Goal: Complete application form

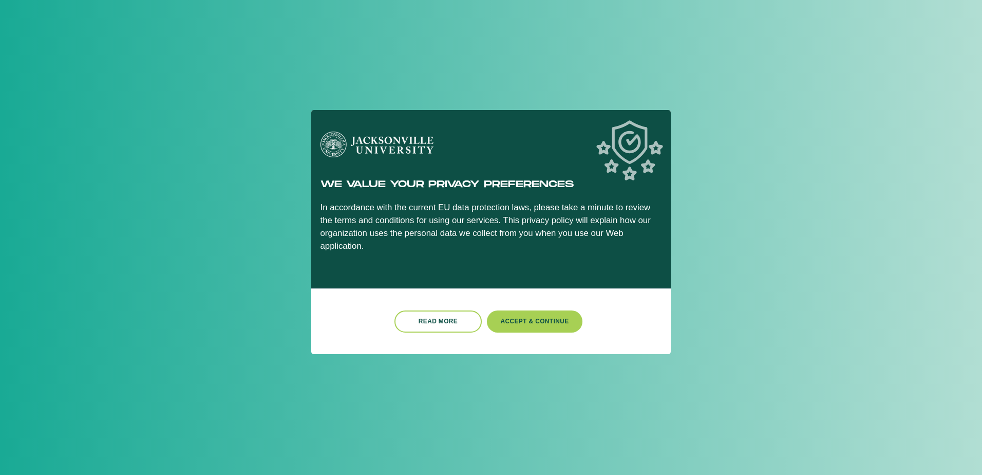
click at [563, 312] on button "Accept & Continue" at bounding box center [535, 321] width 96 height 22
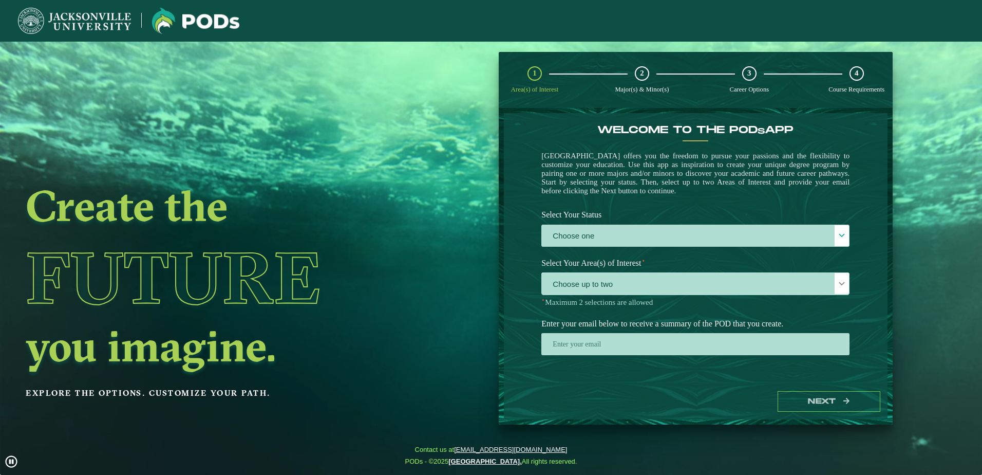
click at [841, 292] on div at bounding box center [842, 283] width 14 height 21
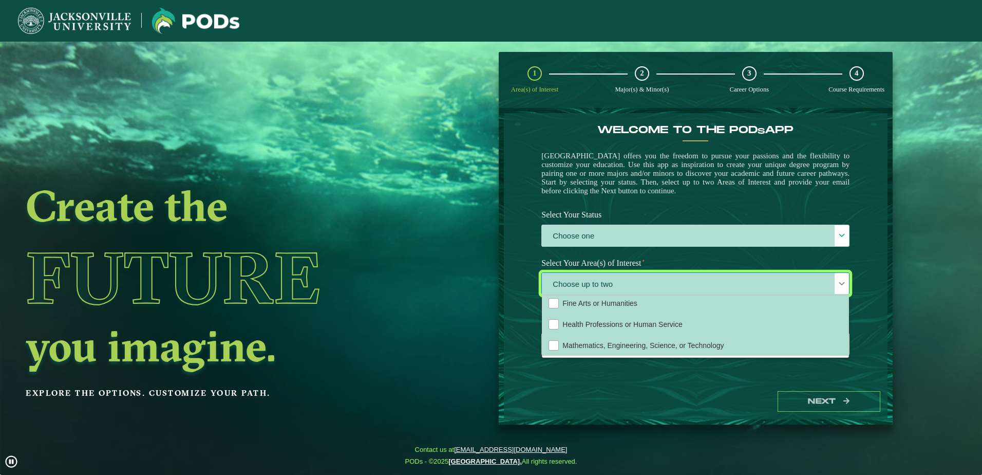
scroll to position [2, 0]
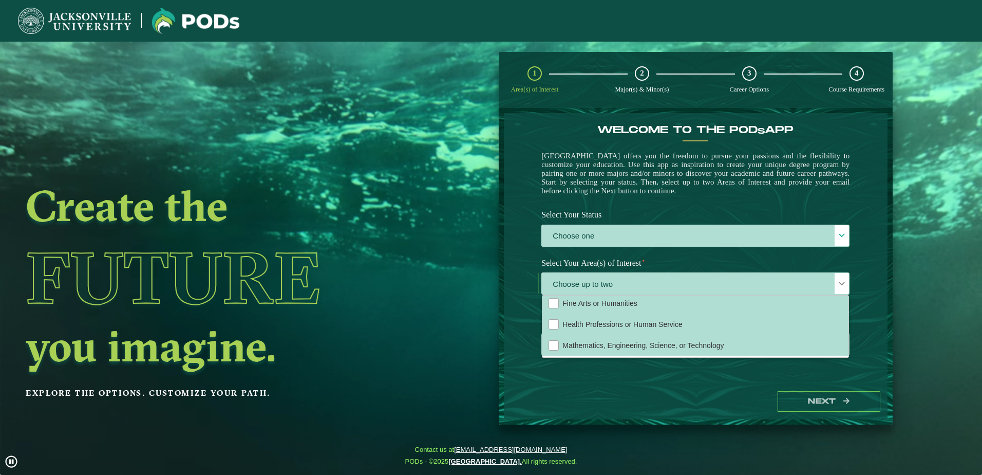
click at [651, 349] on span "Mathematics, Engineering, Science, or Technology" at bounding box center [643, 345] width 161 height 8
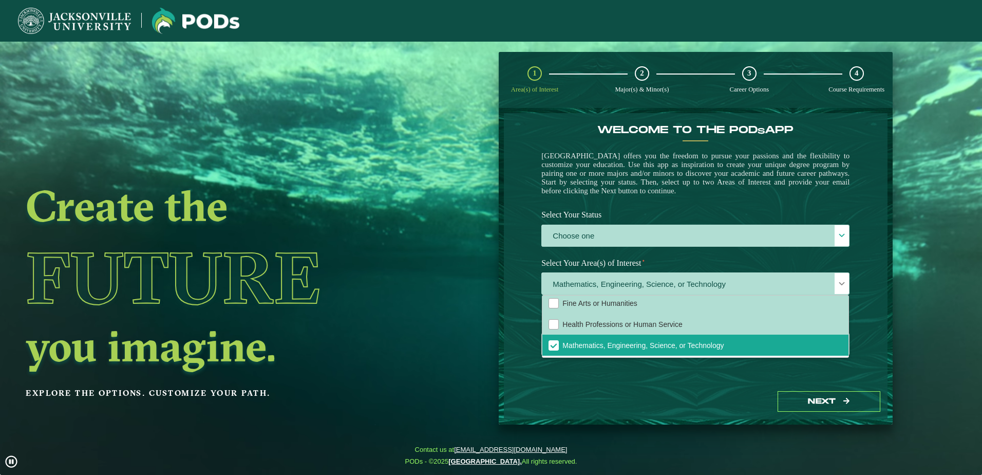
click at [835, 233] on div at bounding box center [842, 235] width 14 height 21
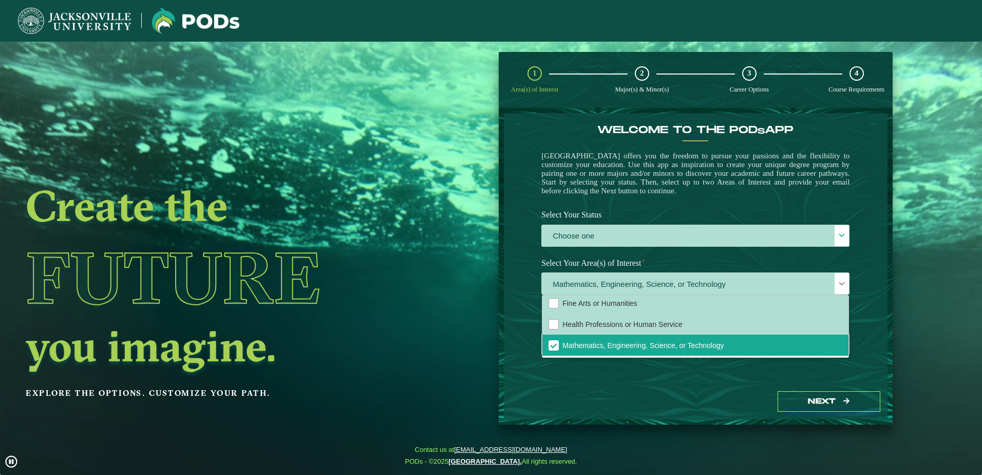
scroll to position [6, 47]
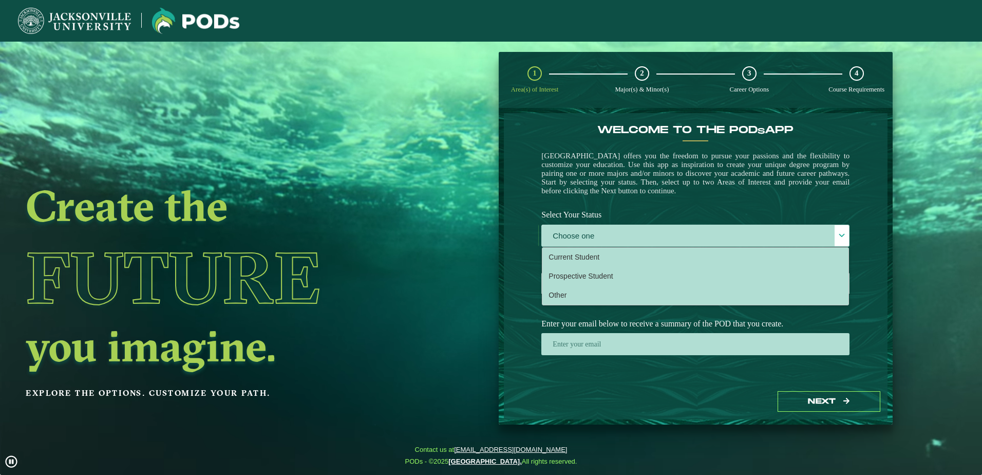
click at [621, 293] on li "Other" at bounding box center [696, 295] width 306 height 19
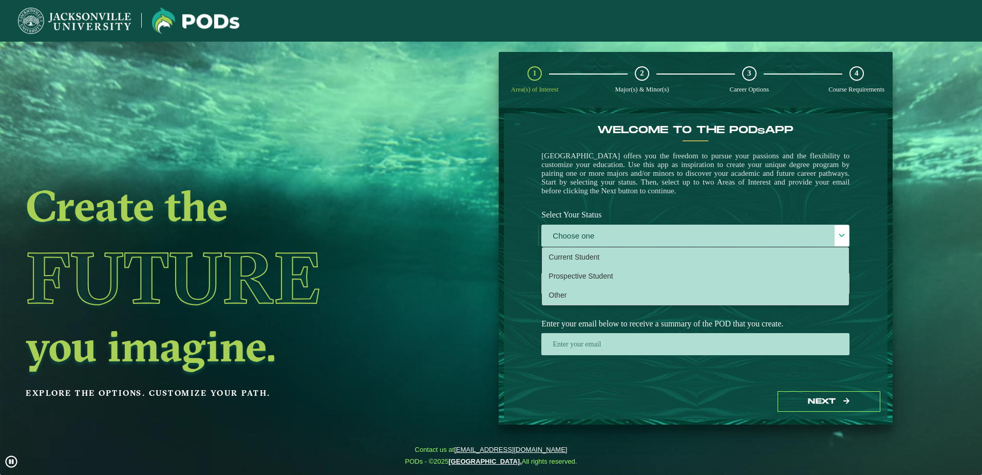
select select "[object Object]"
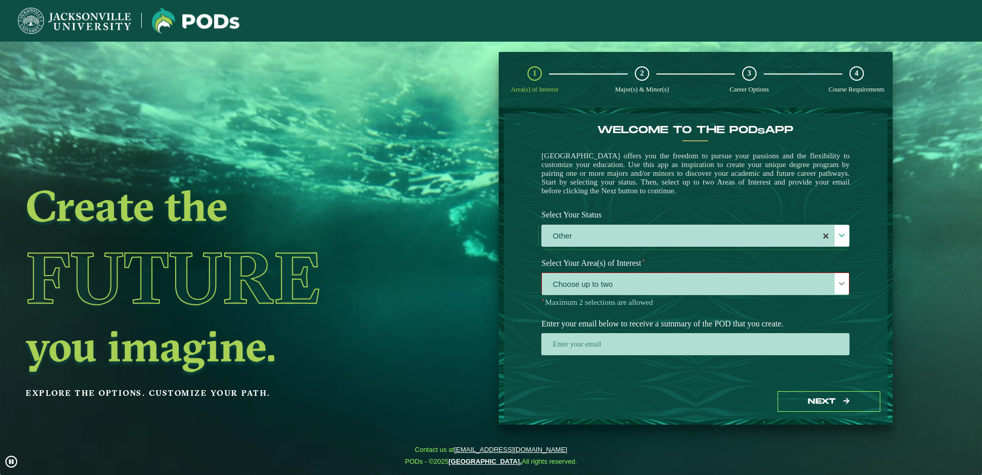
click at [829, 284] on span "Choose up to two" at bounding box center [695, 284] width 307 height 22
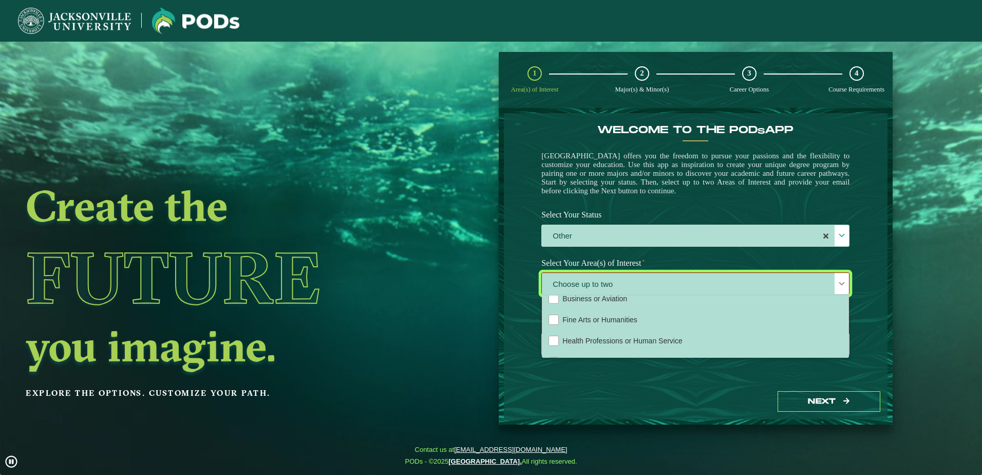
scroll to position [70, 0]
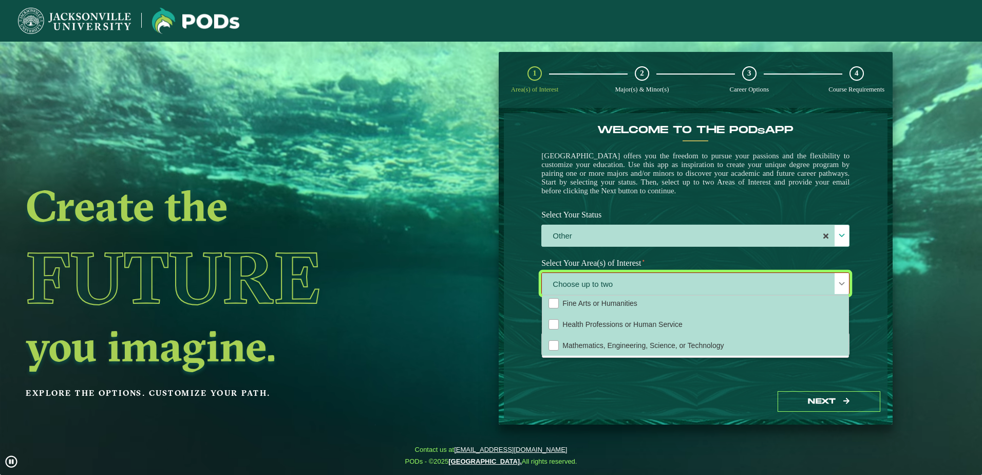
click at [706, 356] on li "Mathematics, Engineering, Science, or Technology" at bounding box center [696, 345] width 306 height 21
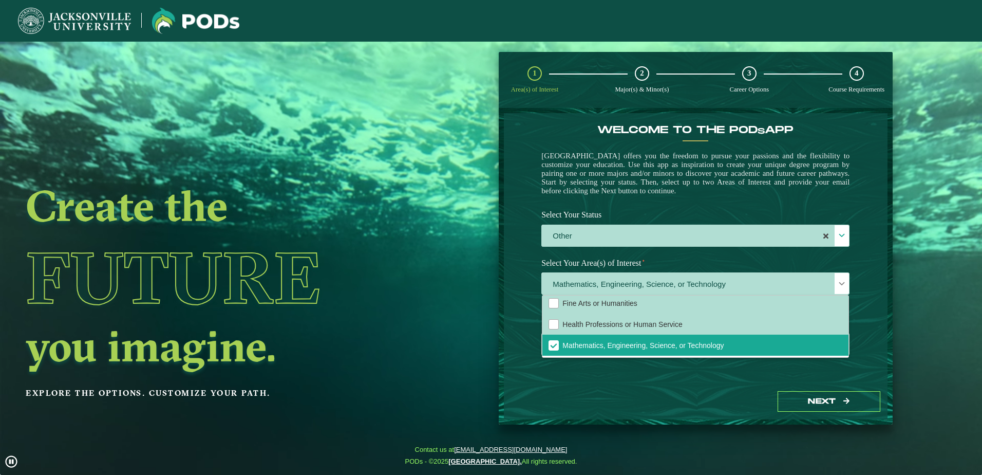
click at [837, 283] on div at bounding box center [842, 283] width 14 height 21
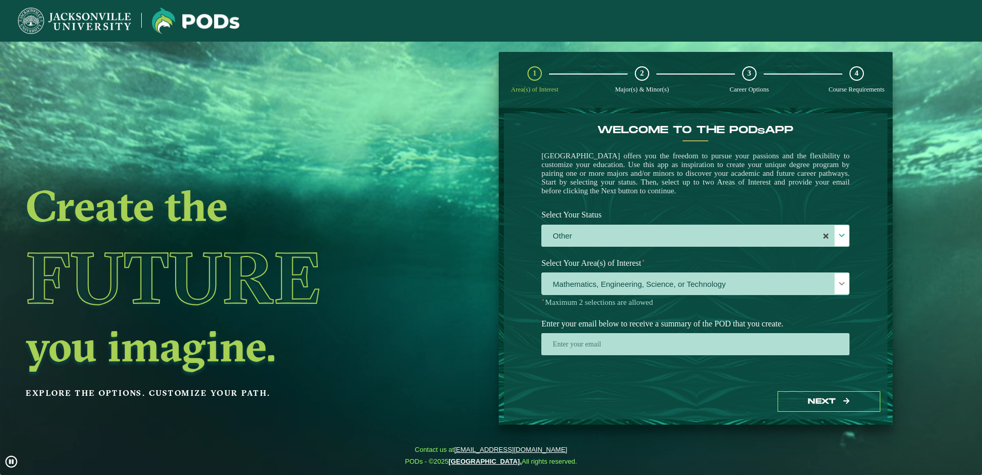
click at [835, 289] on div at bounding box center [842, 283] width 14 height 21
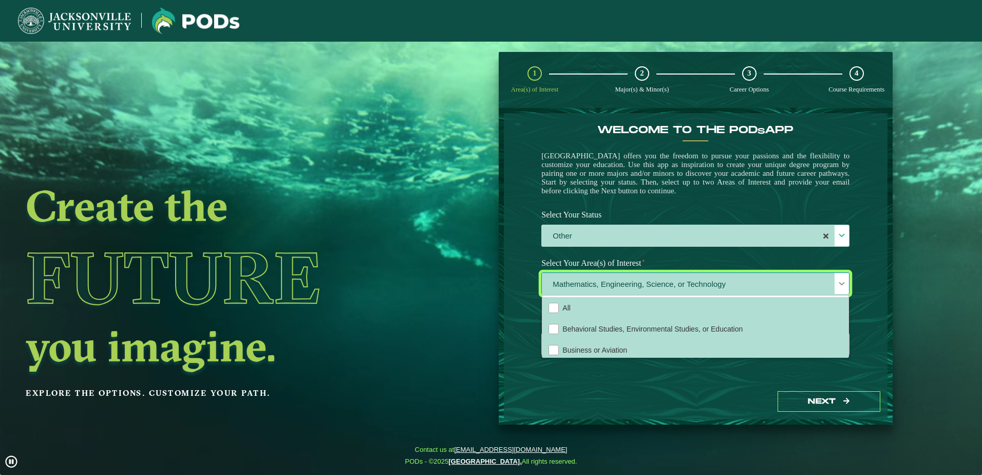
click at [835, 289] on div at bounding box center [842, 283] width 14 height 21
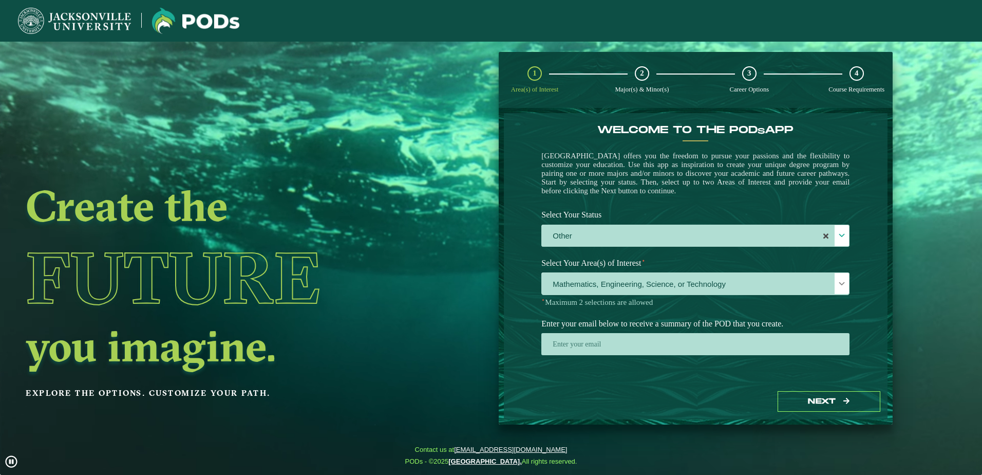
click at [831, 393] on button "Next" at bounding box center [829, 401] width 103 height 21
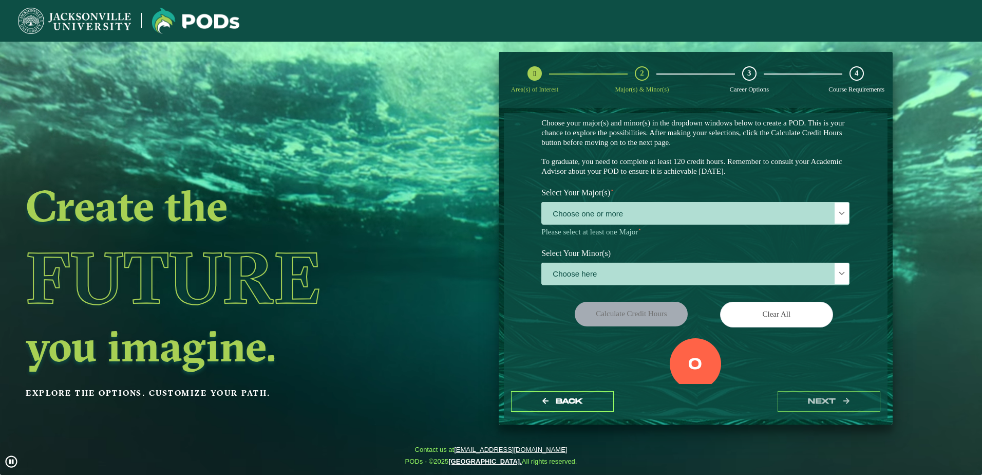
scroll to position [51, 0]
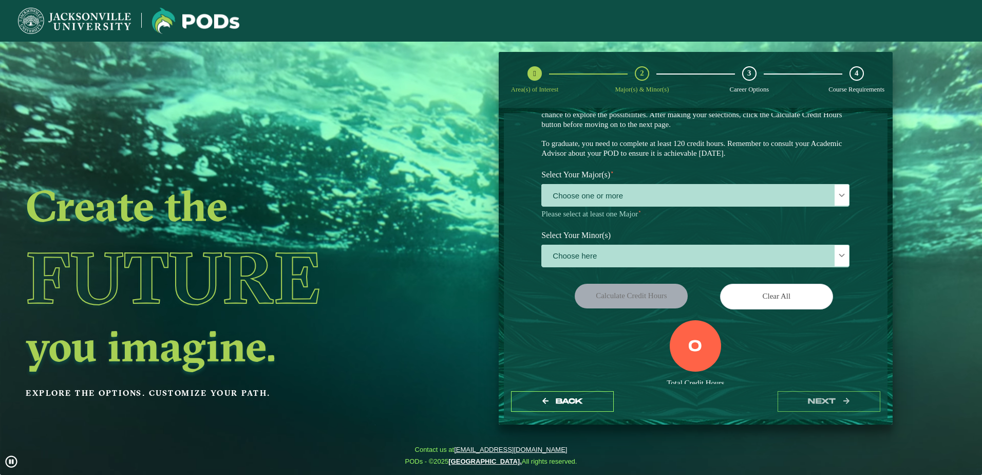
click at [830, 246] on div "Choose here" at bounding box center [696, 256] width 308 height 22
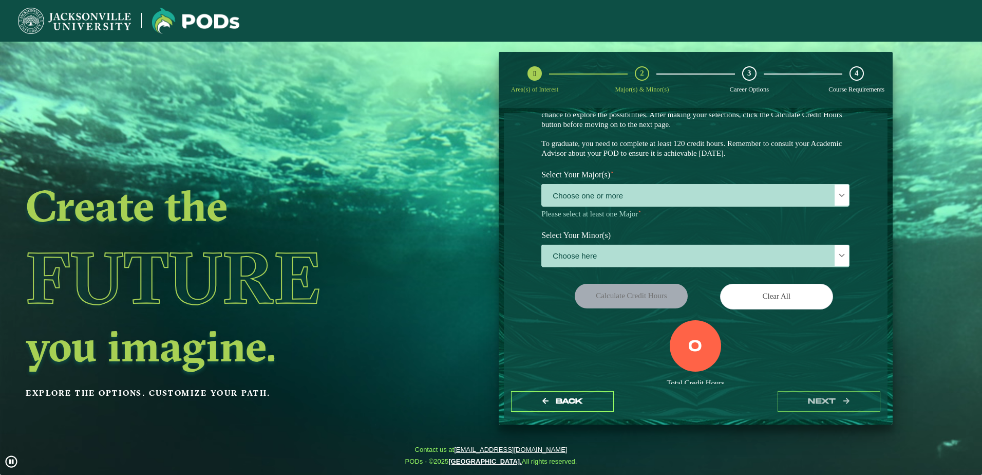
scroll to position [6, 47]
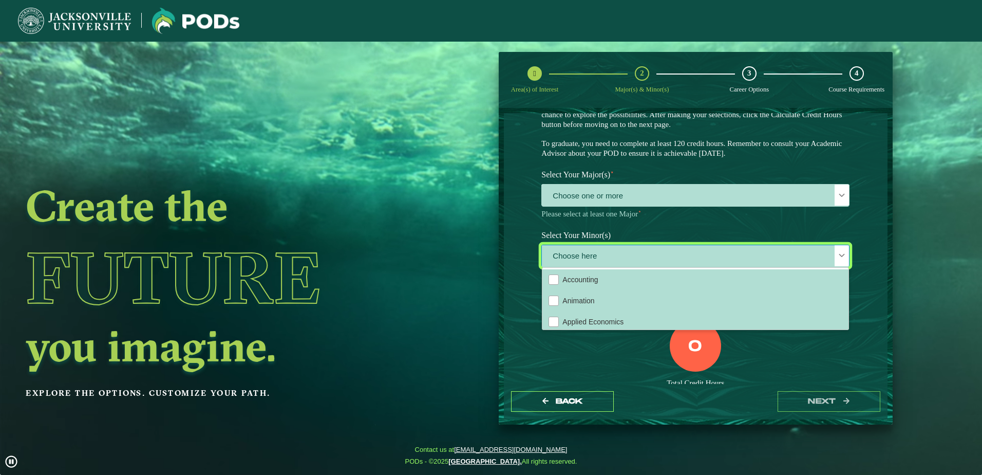
click at [840, 194] on span at bounding box center [842, 195] width 7 height 7
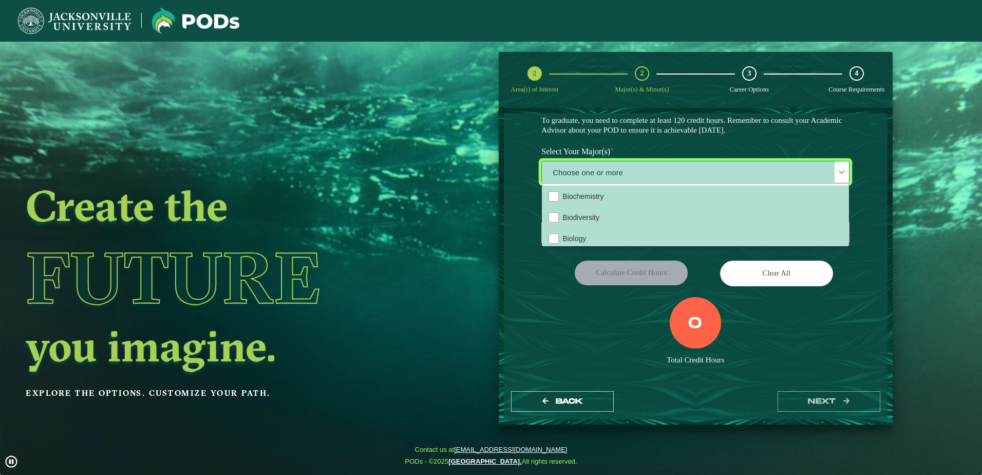
scroll to position [85, 0]
